Goal: Information Seeking & Learning: Learn about a topic

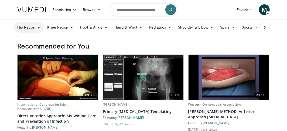
click at [39, 27] on icon at bounding box center [39, 27] width 4 height 4
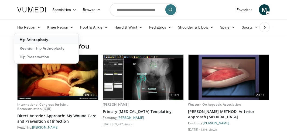
click at [39, 38] on link "Hip Arthroplasty" at bounding box center [46, 39] width 64 height 9
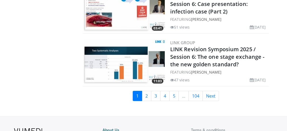
scroll to position [1399, 0]
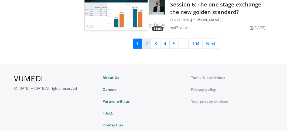
click at [147, 42] on link "2" at bounding box center [146, 44] width 9 height 10
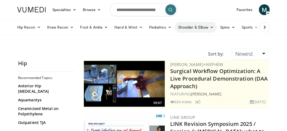
click at [202, 25] on link "Shoulder & Elbow" at bounding box center [196, 27] width 42 height 11
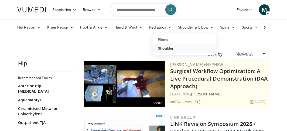
click at [169, 47] on link "Shoulder" at bounding box center [185, 48] width 64 height 9
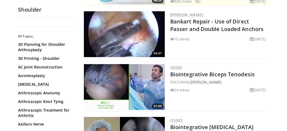
scroll to position [100, 0]
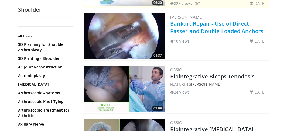
click at [193, 23] on link "Bankart Repair - Use of Direct Passer and Double Loaded Anchors" at bounding box center [216, 27] width 93 height 15
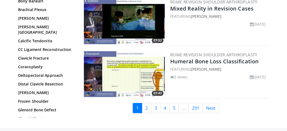
scroll to position [1333, 0]
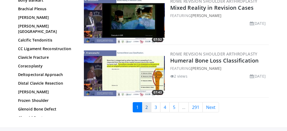
click at [146, 104] on link "2" at bounding box center [146, 107] width 9 height 10
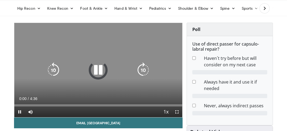
scroll to position [21, 0]
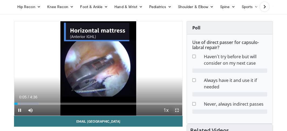
click at [177, 109] on span "Video Player" at bounding box center [177, 110] width 11 height 11
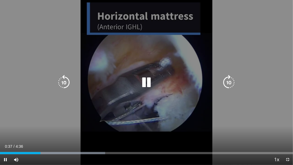
click at [229, 82] on icon "Video Player" at bounding box center [229, 82] width 15 height 15
click at [230, 81] on icon "Video Player" at bounding box center [229, 82] width 15 height 15
click at [231, 83] on icon "Video Player" at bounding box center [229, 82] width 15 height 15
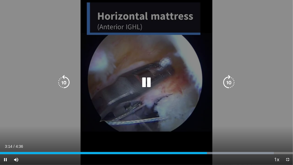
click at [229, 80] on icon "Video Player" at bounding box center [229, 82] width 15 height 15
click at [232, 83] on icon "Video Player" at bounding box center [229, 82] width 15 height 15
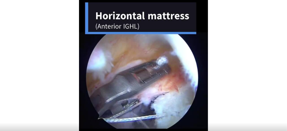
scroll to position [0, 0]
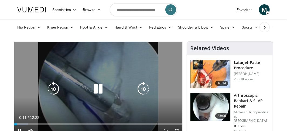
click at [96, 91] on icon "Video Player" at bounding box center [98, 89] width 15 height 15
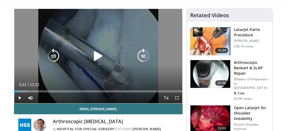
scroll to position [36, 0]
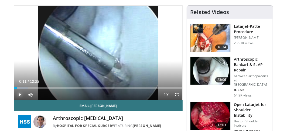
click at [21, 93] on span "Video Player" at bounding box center [19, 94] width 11 height 11
click at [177, 93] on span "Video Player" at bounding box center [177, 94] width 11 height 11
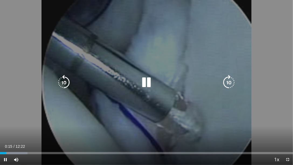
click at [229, 82] on icon "Video Player" at bounding box center [229, 82] width 15 height 15
click at [65, 84] on icon "Video Player" at bounding box center [63, 82] width 15 height 15
click at [229, 83] on icon "Video Player" at bounding box center [229, 82] width 15 height 15
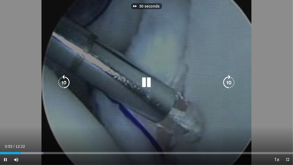
click at [229, 83] on icon "Video Player" at bounding box center [229, 82] width 15 height 15
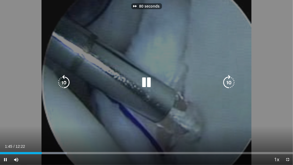
click at [229, 83] on icon "Video Player" at bounding box center [229, 82] width 15 height 15
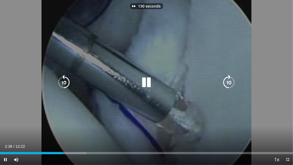
click at [229, 83] on icon "Video Player" at bounding box center [229, 82] width 15 height 15
click at [62, 79] on icon "Video Player" at bounding box center [63, 82] width 15 height 15
click at [229, 80] on icon "Video Player" at bounding box center [229, 82] width 15 height 15
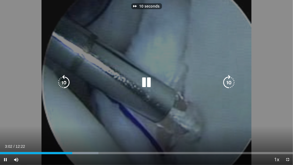
click at [229, 80] on icon "Video Player" at bounding box center [229, 82] width 15 height 15
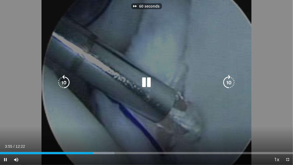
click at [229, 80] on icon "Video Player" at bounding box center [229, 82] width 15 height 15
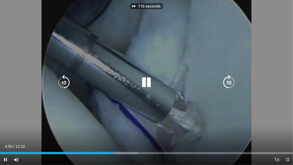
click at [229, 80] on icon "Video Player" at bounding box center [229, 82] width 15 height 15
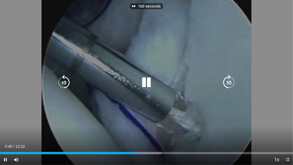
click at [229, 80] on icon "Video Player" at bounding box center [229, 82] width 15 height 15
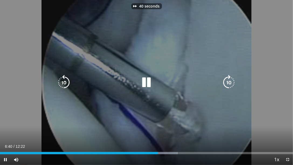
click at [229, 80] on icon "Video Player" at bounding box center [229, 82] width 15 height 15
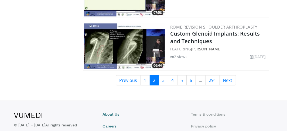
scroll to position [1366, 0]
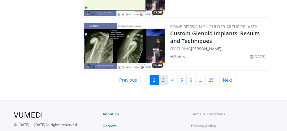
click at [164, 78] on link "3" at bounding box center [163, 80] width 9 height 10
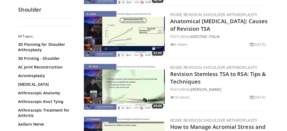
scroll to position [1216, 0]
